Goal: Information Seeking & Learning: Learn about a topic

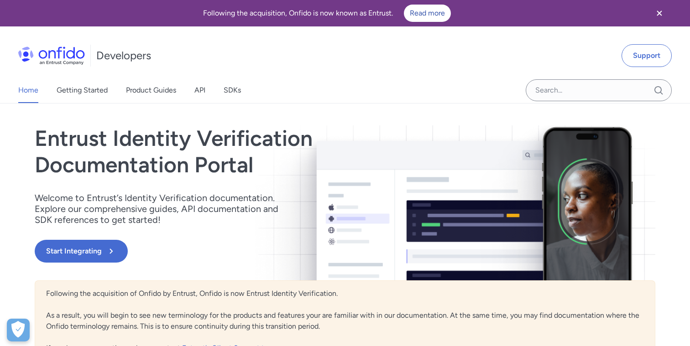
click at [193, 86] on div "Home Getting Started Product Guides API SDKs" at bounding box center [138, 91] width 277 height 26
click at [203, 90] on link "API" at bounding box center [199, 91] width 11 height 26
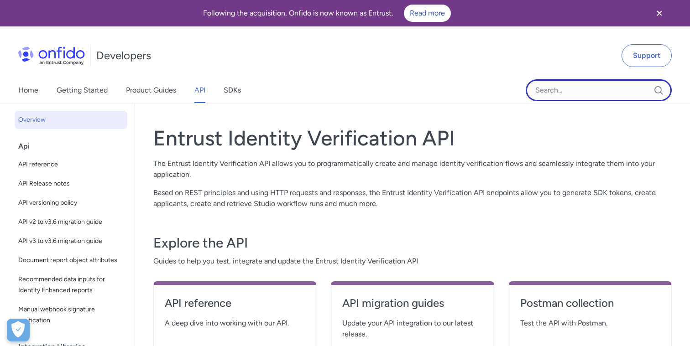
click at [555, 90] on input "Onfido search input field" at bounding box center [598, 90] width 146 height 22
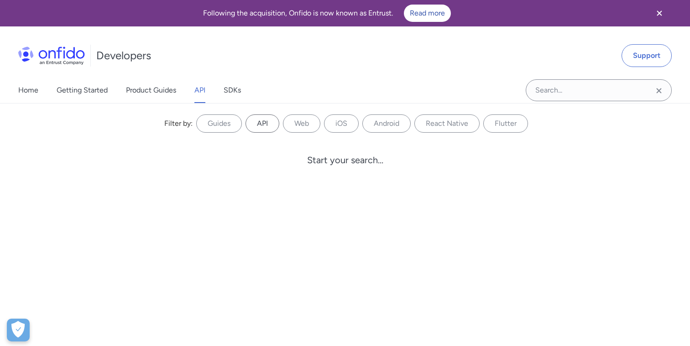
click at [260, 127] on label "API" at bounding box center [262, 123] width 34 height 18
click at [0, 0] on input "API" at bounding box center [0, 0] width 0 height 0
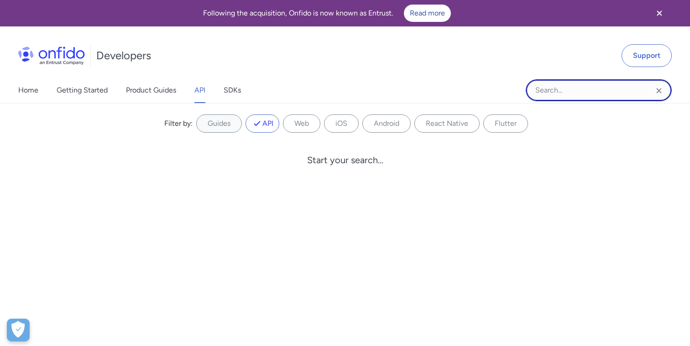
click at [553, 92] on input "Onfido search input field" at bounding box center [598, 90] width 146 height 22
type input "side"
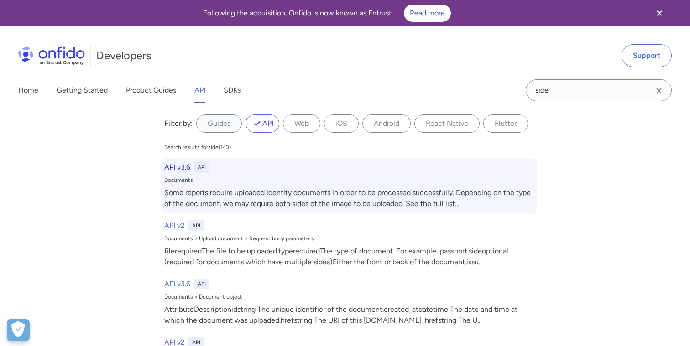
click at [344, 196] on div "Some reports require uploaded identity documents in order to be processed succe…" at bounding box center [348, 198] width 368 height 22
select select "http"
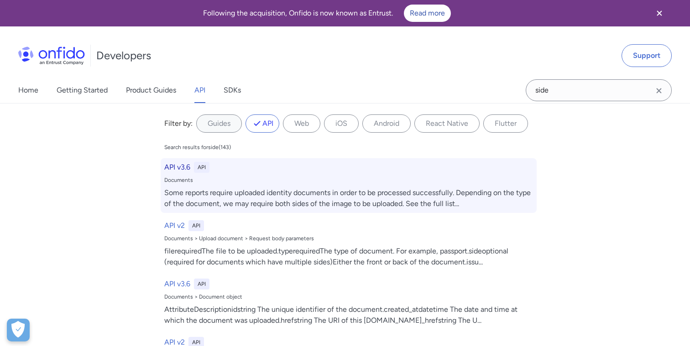
select select "http"
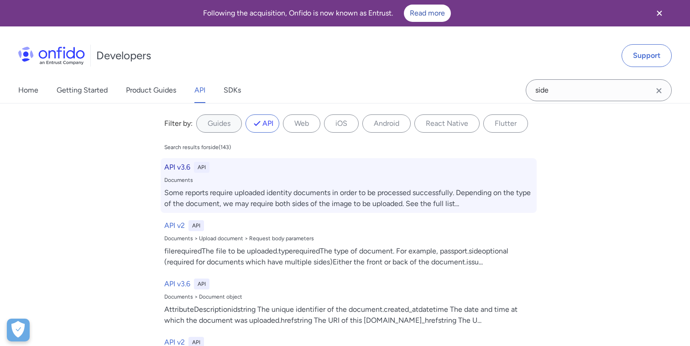
select select "http"
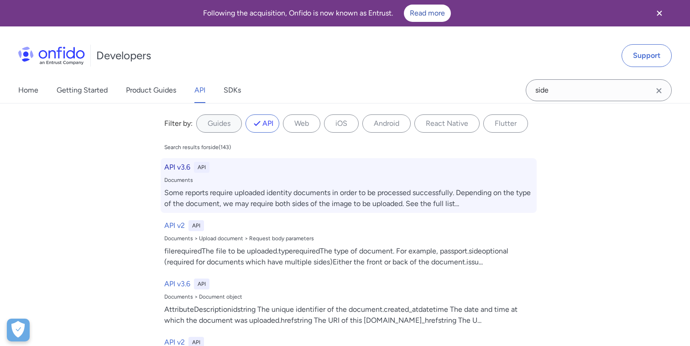
select select "http"
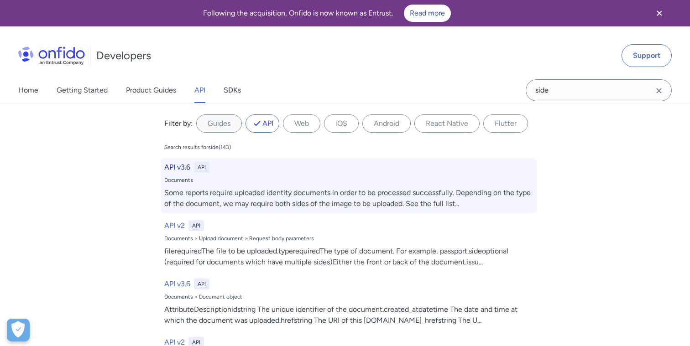
select select "http"
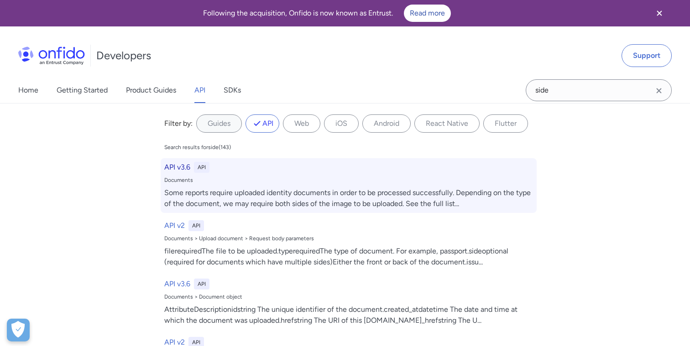
select select "http"
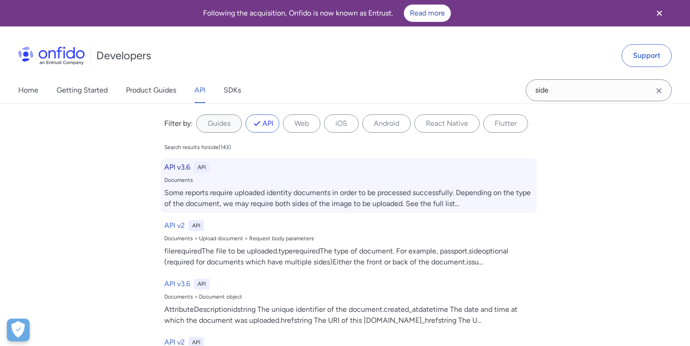
select select "http"
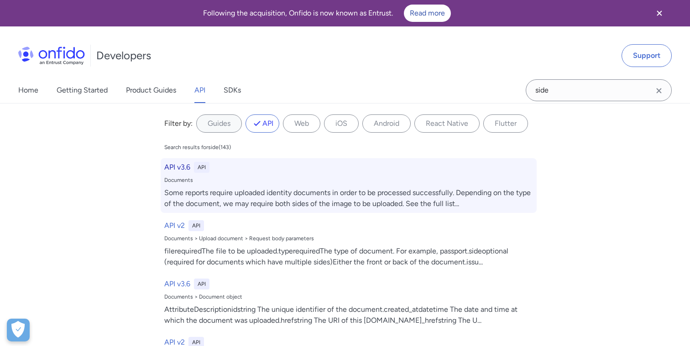
select select "http"
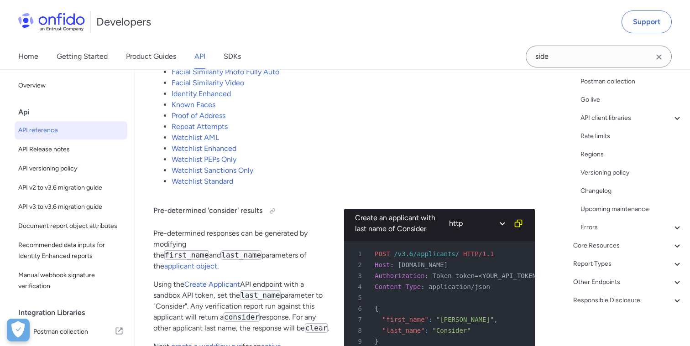
scroll to position [380, 0]
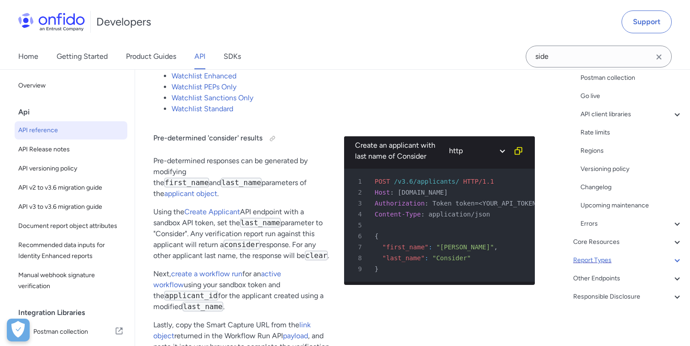
click at [593, 263] on div "Report Types" at bounding box center [627, 260] width 109 height 11
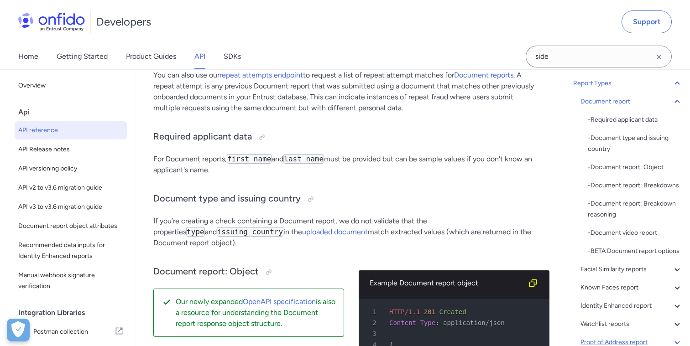
scroll to position [96, 0]
click at [624, 165] on div "- Document report: Object" at bounding box center [634, 168] width 95 height 11
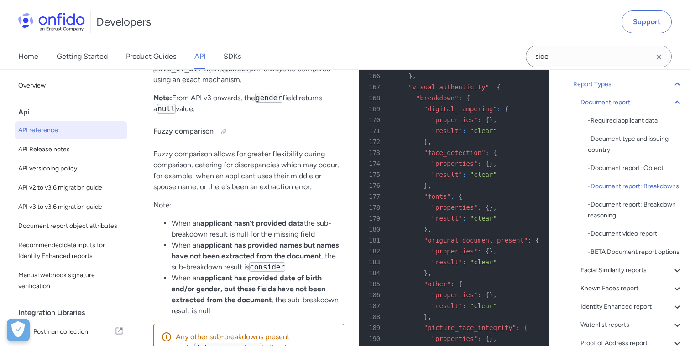
scroll to position [39494, 0]
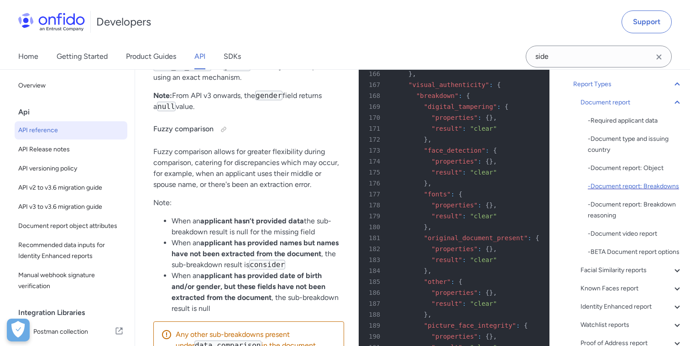
click at [633, 186] on div "- Document report: Breakdowns" at bounding box center [634, 186] width 95 height 11
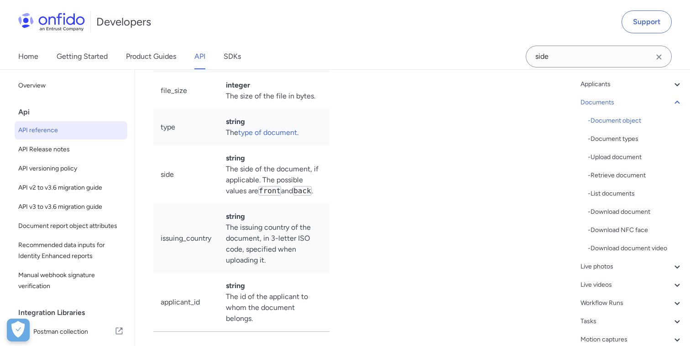
scroll to position [16356, 0]
